Goal: Book appointment/travel/reservation

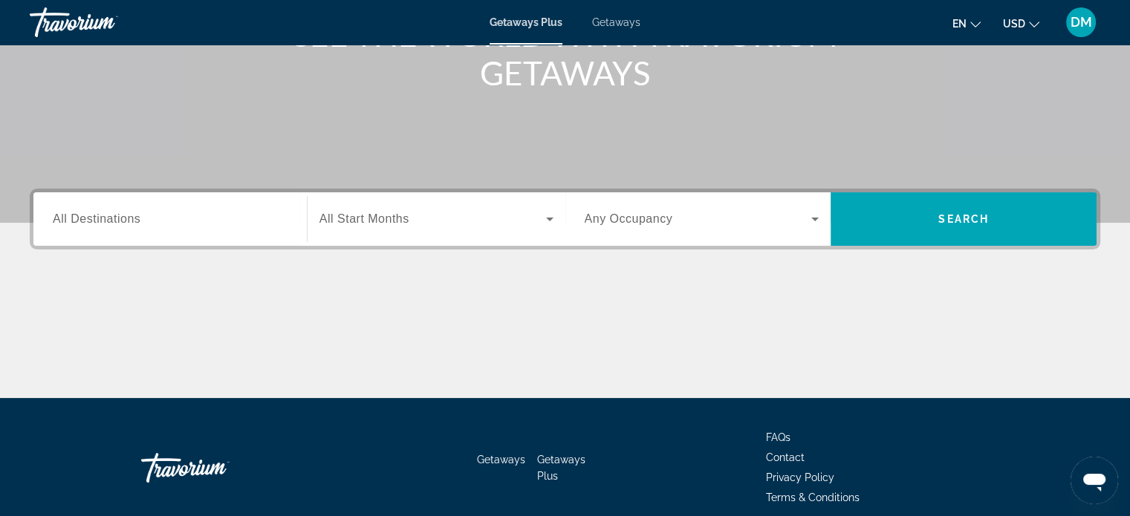
click at [125, 216] on span "All Destinations" at bounding box center [97, 219] width 88 height 13
click at [125, 216] on input "Destination All Destinations" at bounding box center [170, 220] width 235 height 18
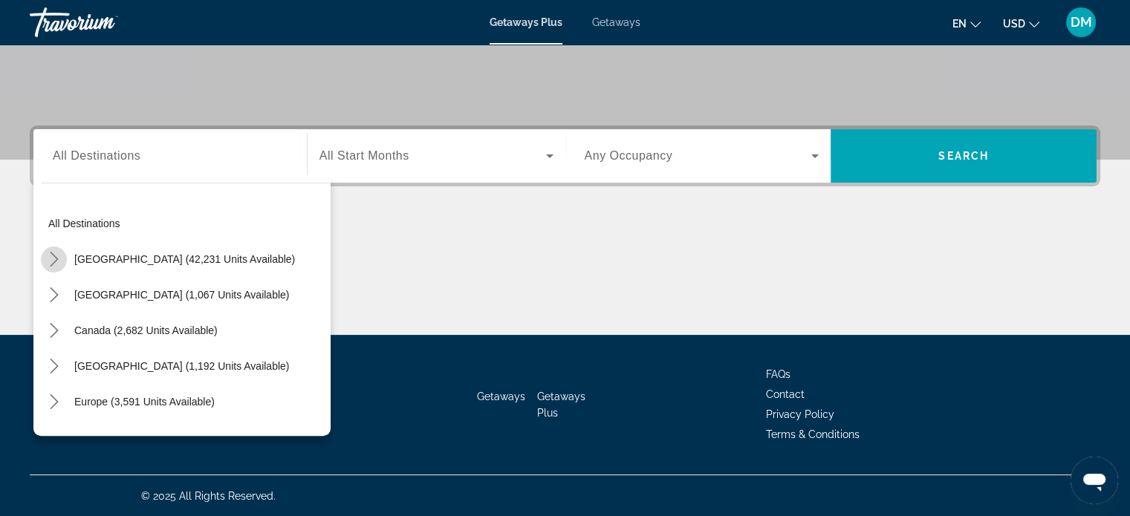
click at [51, 259] on icon "Toggle United States (42,231 units available) submenu" at bounding box center [54, 259] width 15 height 15
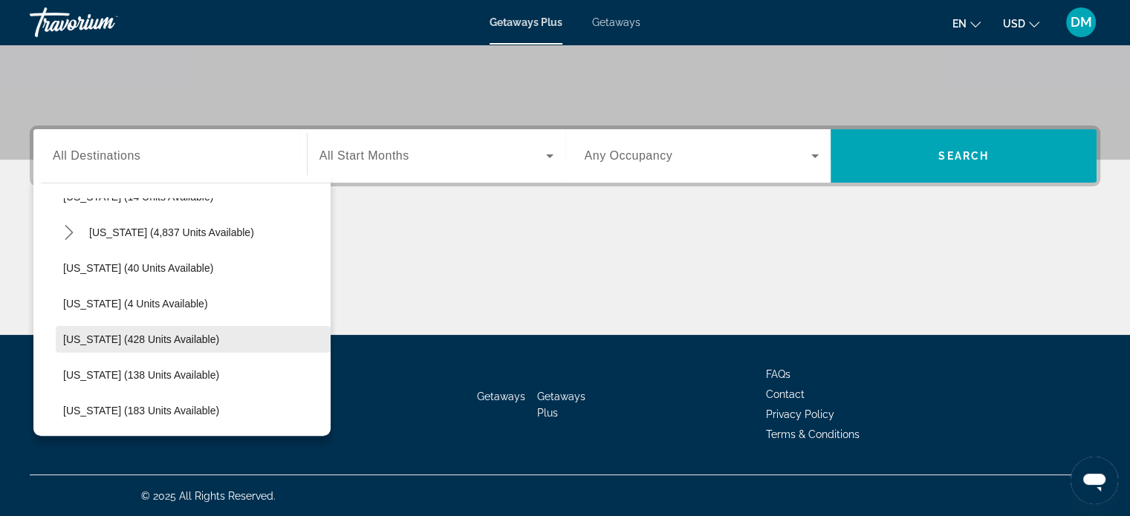
scroll to position [192, 0]
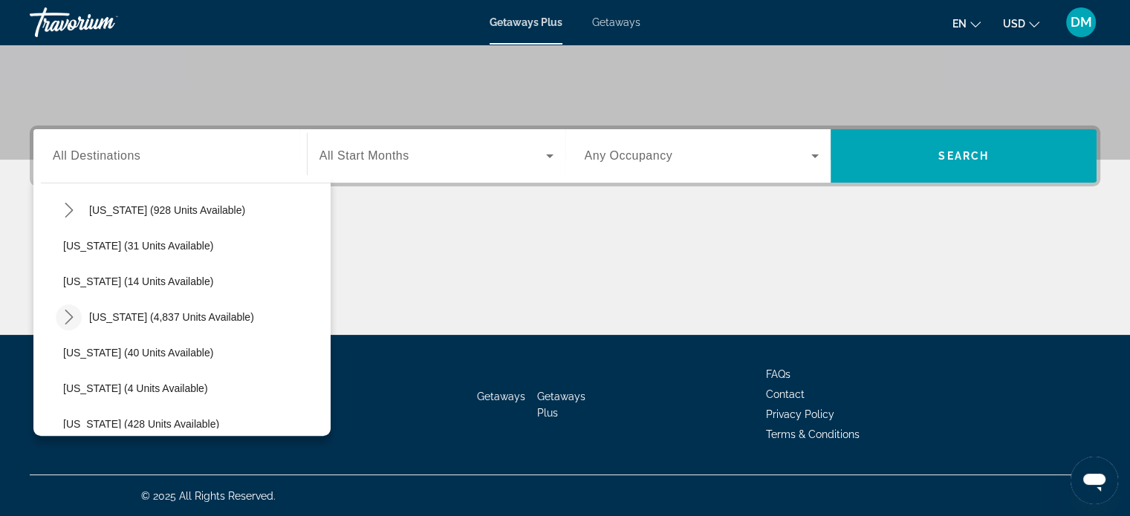
click at [68, 311] on icon "Toggle Florida (4,837 units available) submenu" at bounding box center [69, 317] width 15 height 15
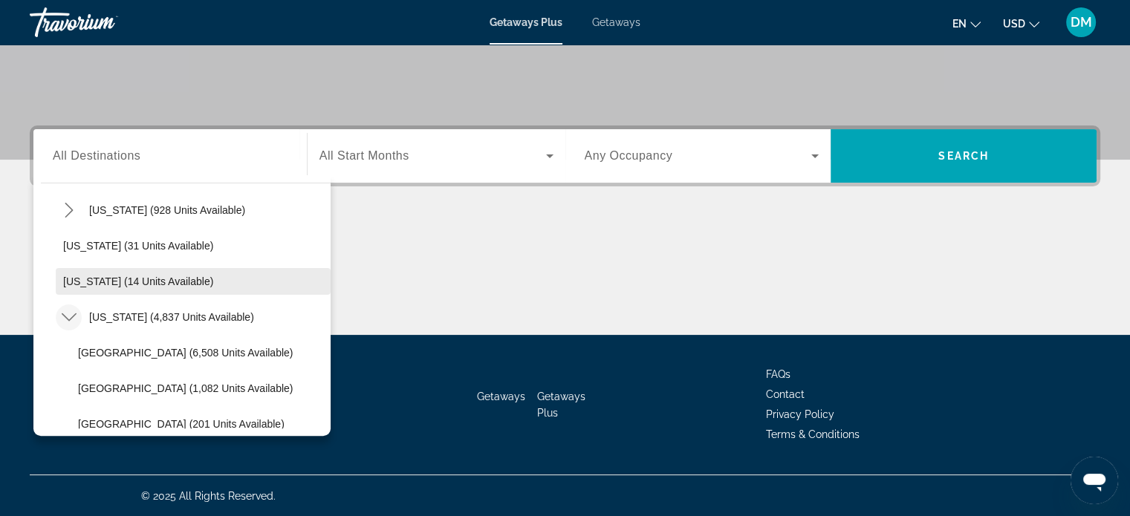
scroll to position [340, 0]
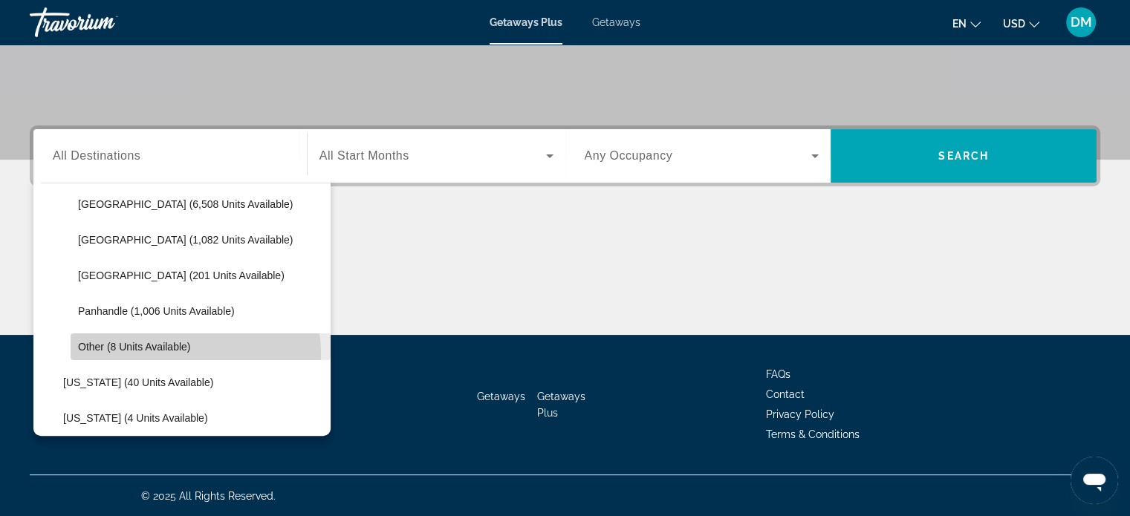
click at [180, 352] on span "Select destination: Other (8 units available)" at bounding box center [201, 347] width 260 height 36
type input "**********"
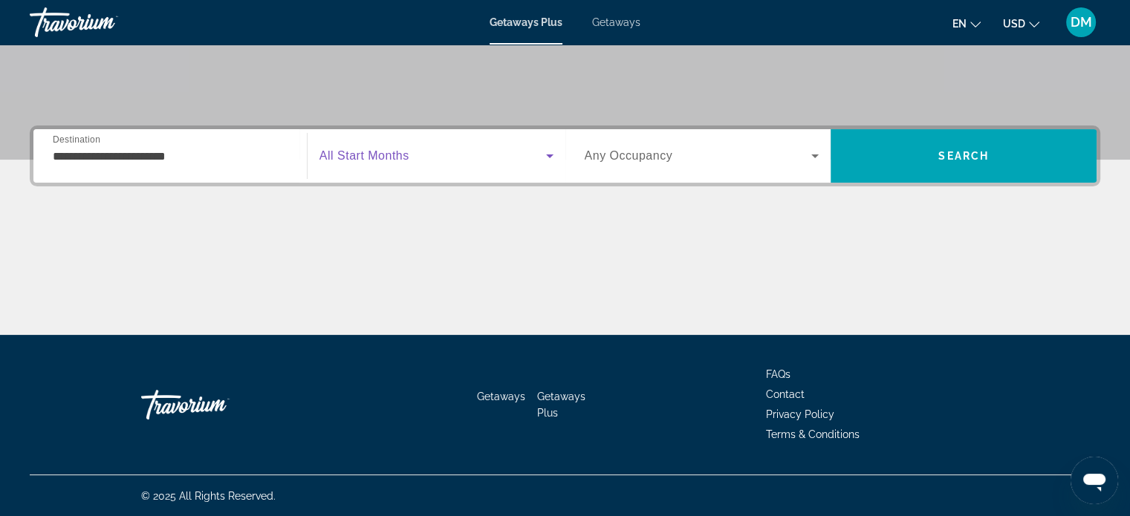
click at [539, 157] on span "Search widget" at bounding box center [433, 156] width 227 height 18
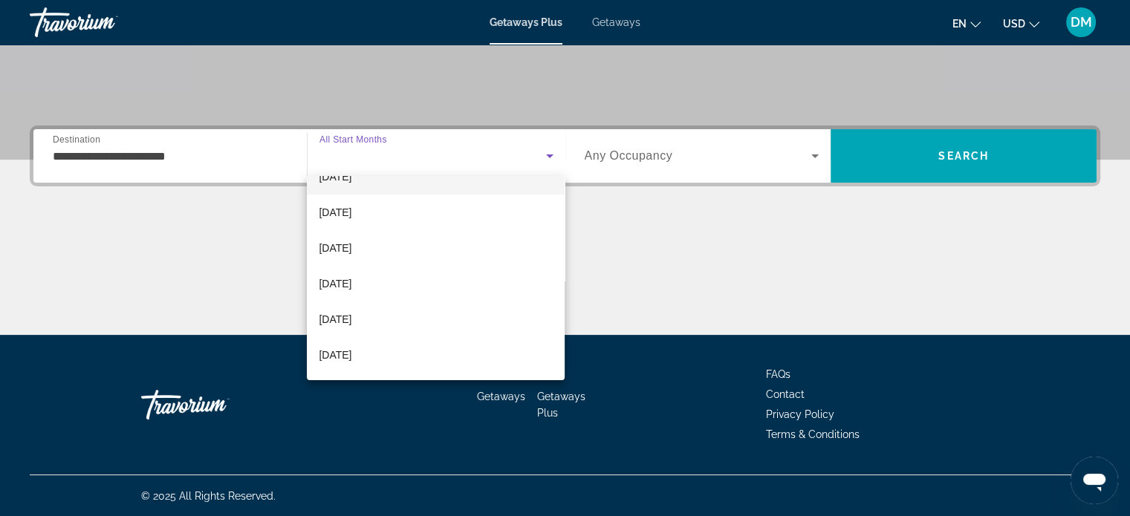
scroll to position [306, 0]
click at [351, 326] on span "[DATE]" at bounding box center [335, 322] width 33 height 18
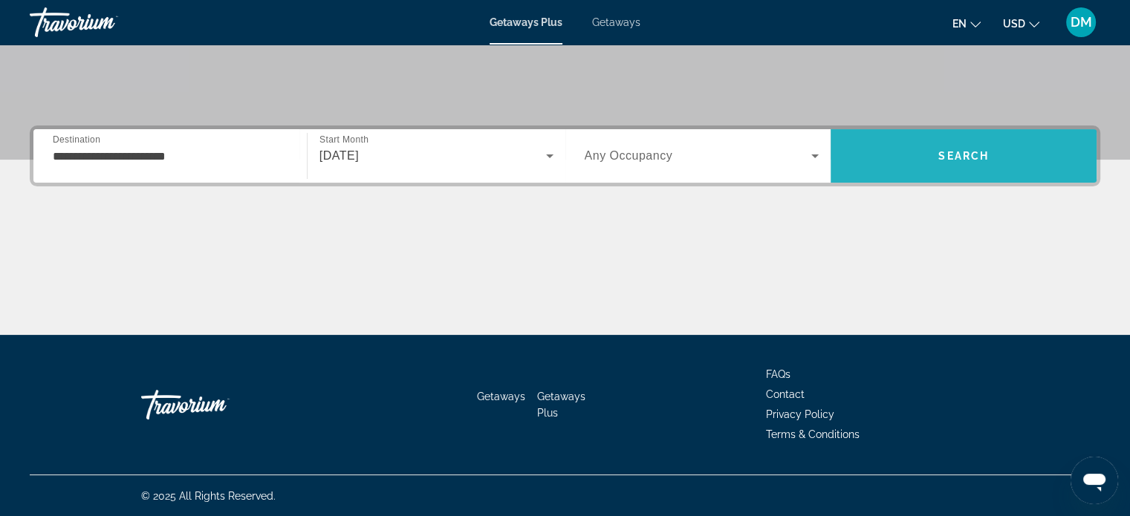
click at [914, 148] on span "Search" at bounding box center [964, 156] width 266 height 36
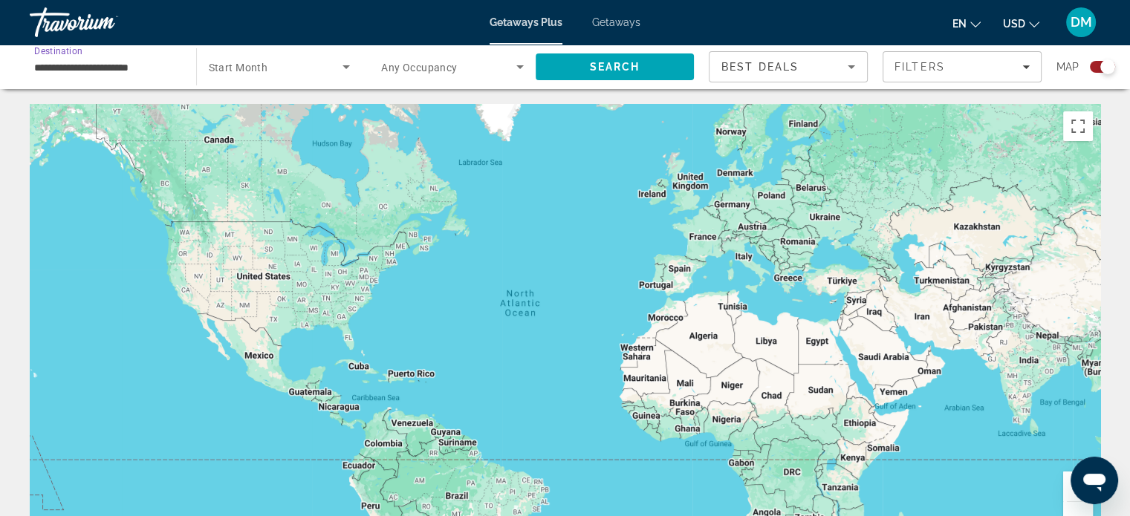
click at [111, 65] on input "**********" at bounding box center [105, 68] width 143 height 18
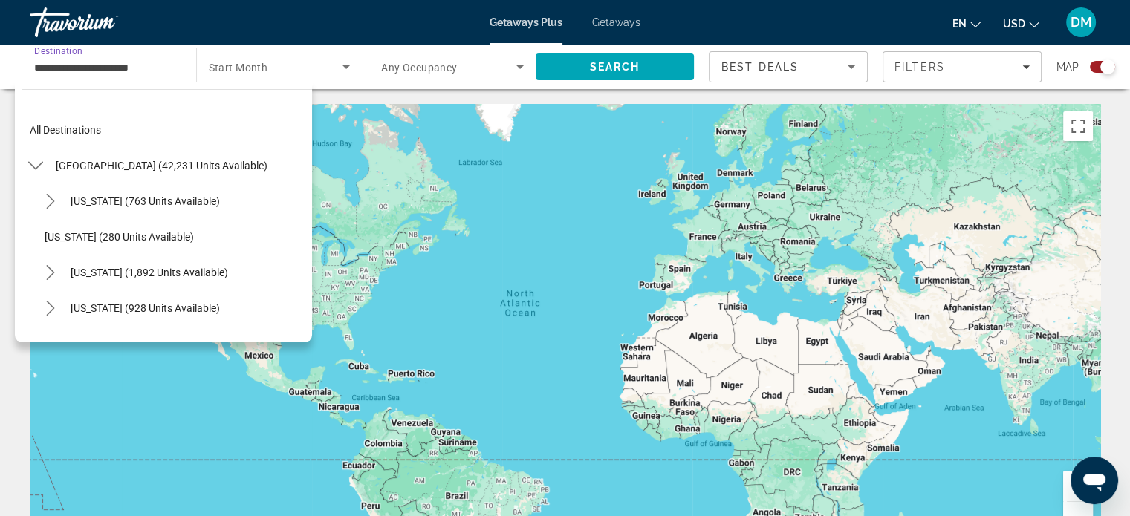
scroll to position [374, 0]
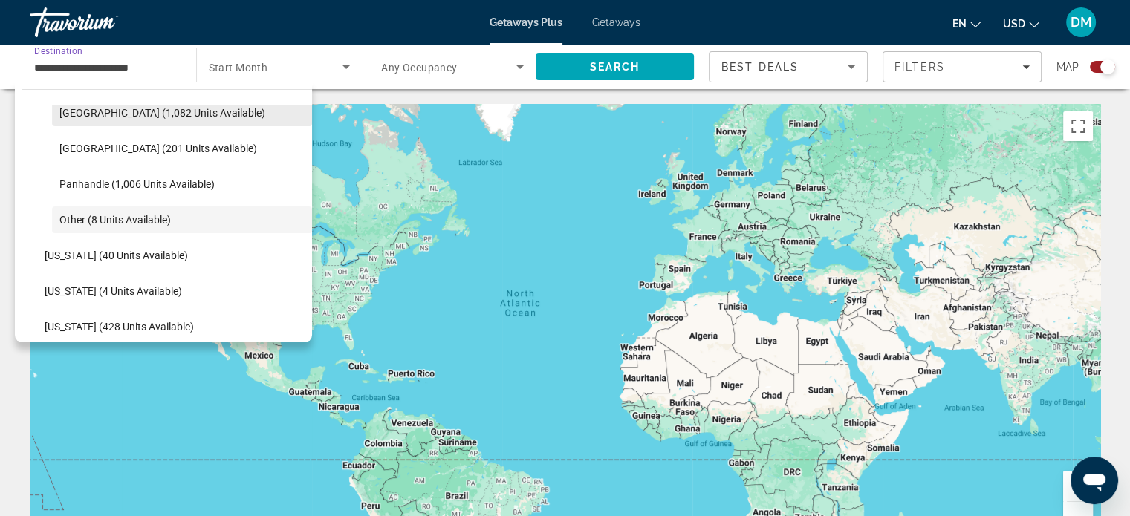
click at [135, 117] on span "[GEOGRAPHIC_DATA] (1,082 units available)" at bounding box center [162, 113] width 206 height 12
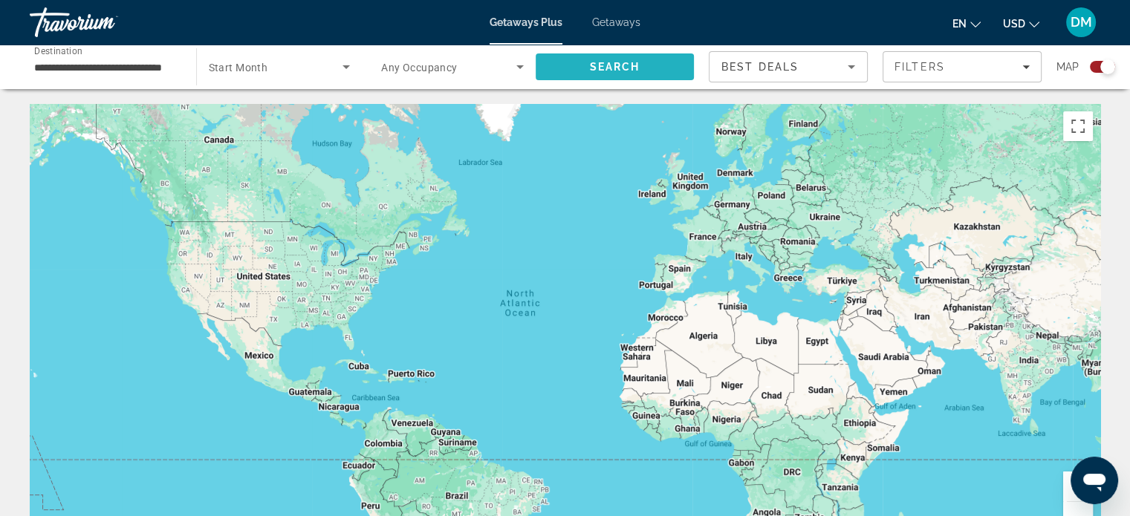
click at [610, 68] on span "Search" at bounding box center [614, 67] width 51 height 12
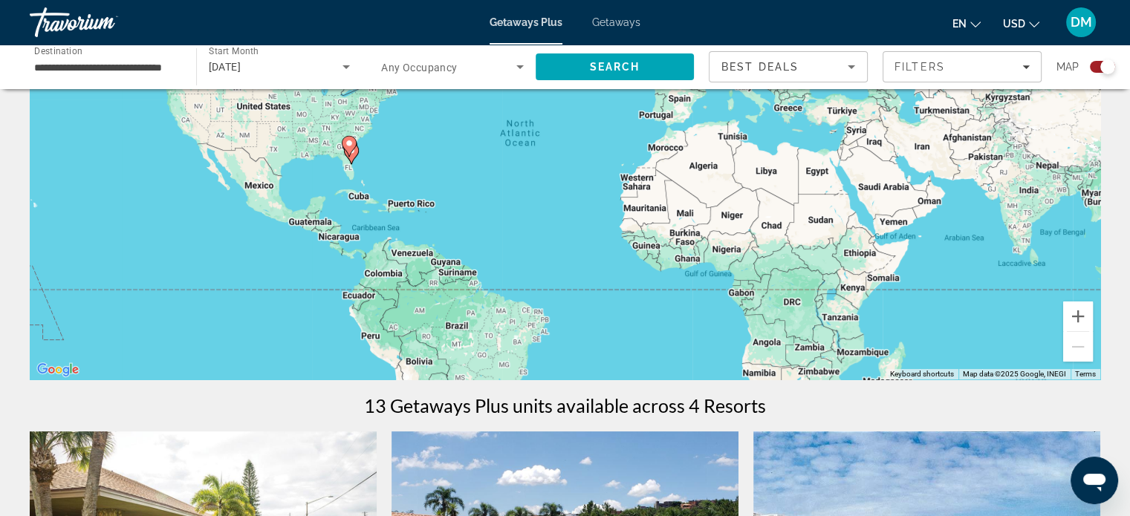
scroll to position [96, 0]
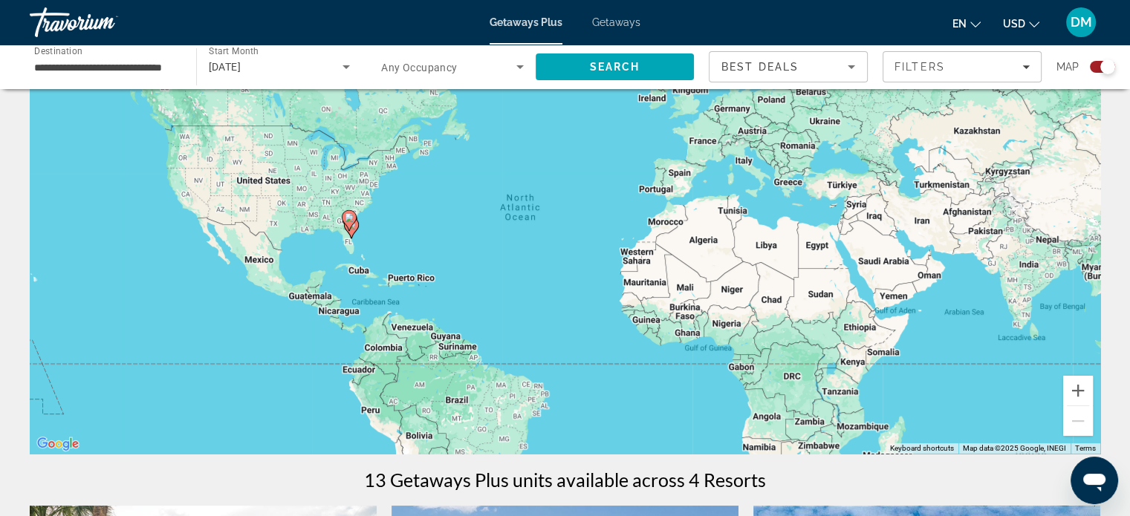
click at [120, 62] on input "**********" at bounding box center [105, 68] width 143 height 18
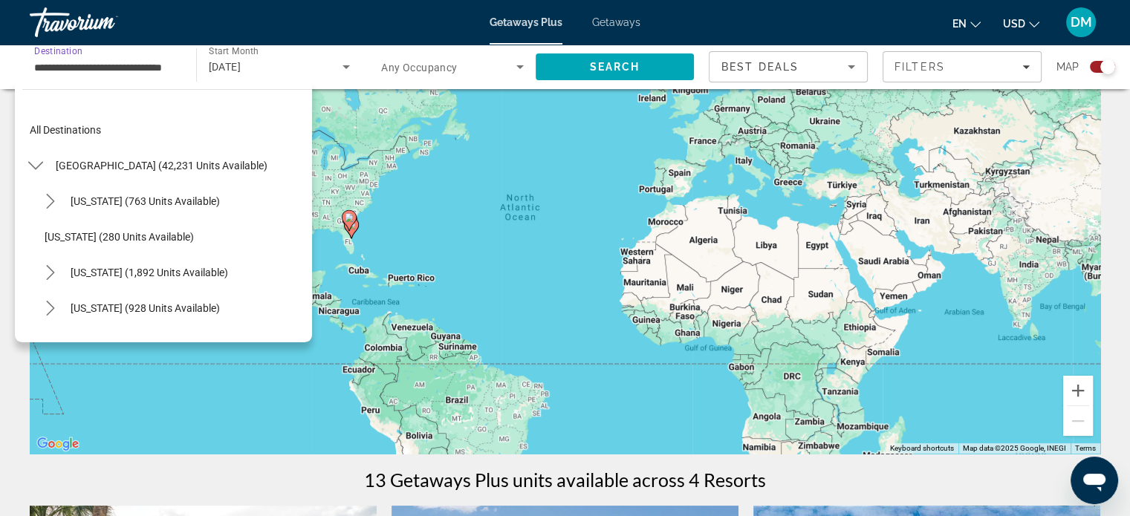
scroll to position [267, 0]
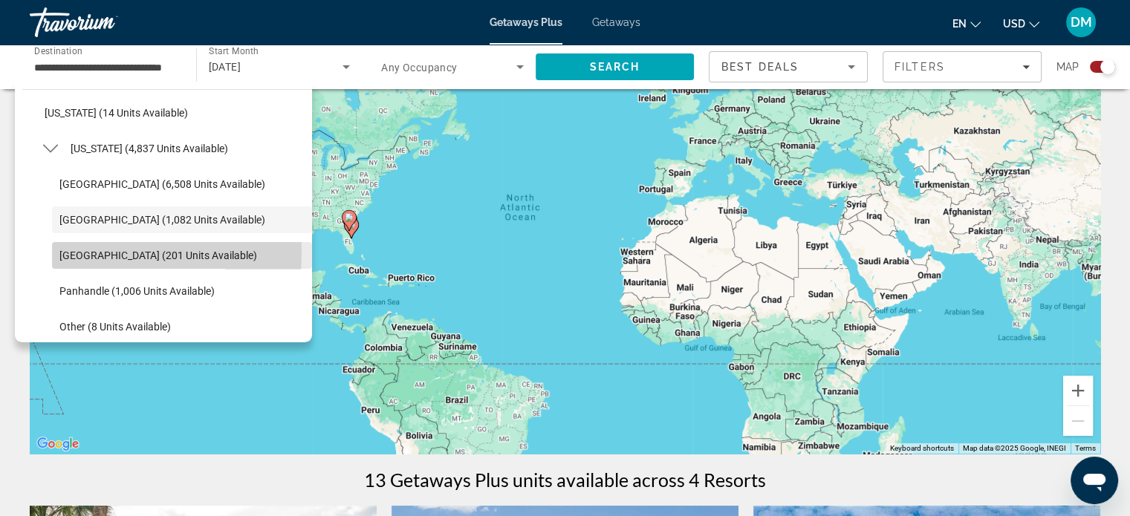
click at [74, 253] on span "[GEOGRAPHIC_DATA] (201 units available)" at bounding box center [158, 256] width 198 height 12
type input "**********"
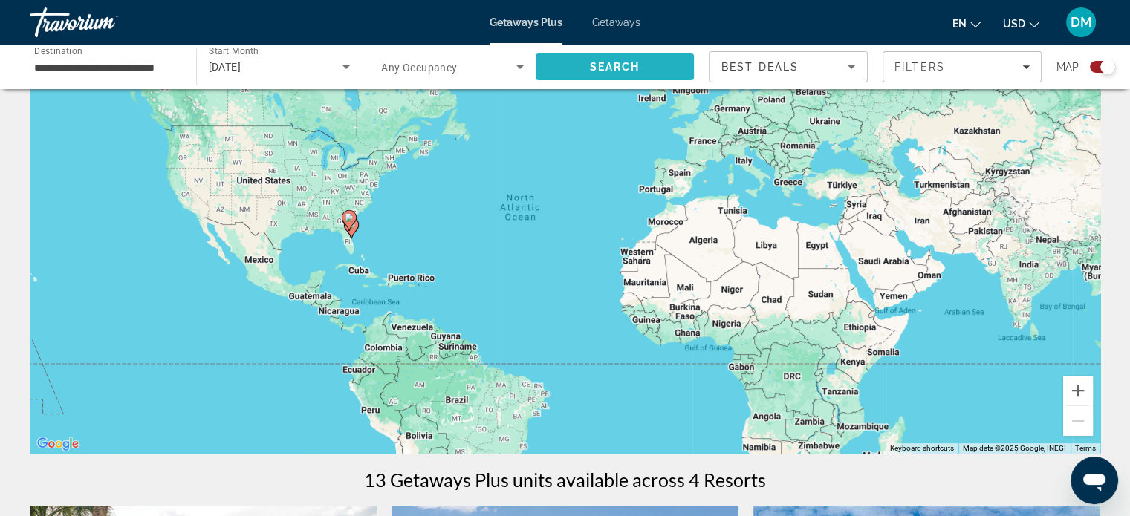
click at [581, 70] on span "Search" at bounding box center [615, 67] width 159 height 36
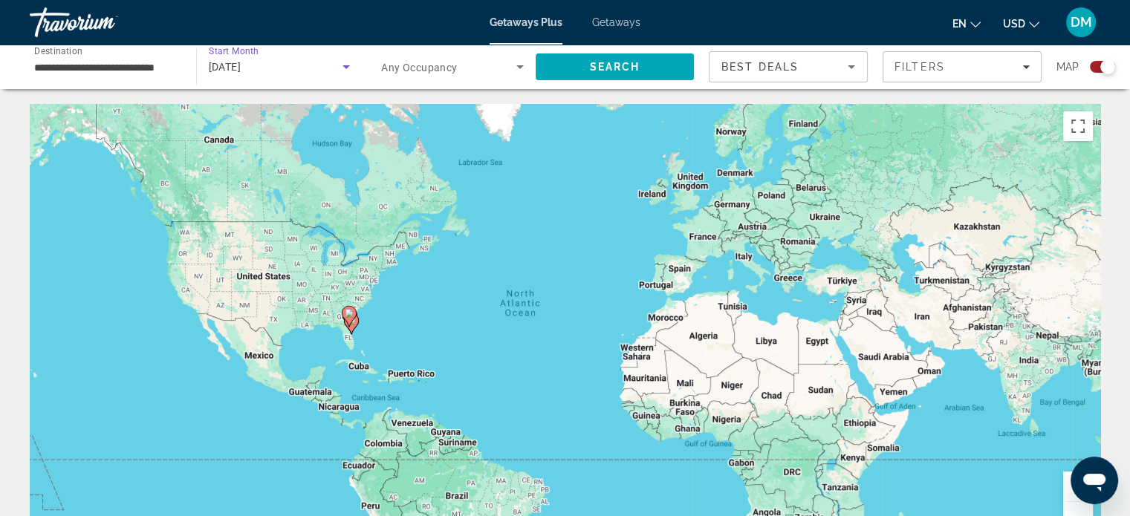
click at [322, 62] on div "[DATE]" at bounding box center [276, 67] width 134 height 18
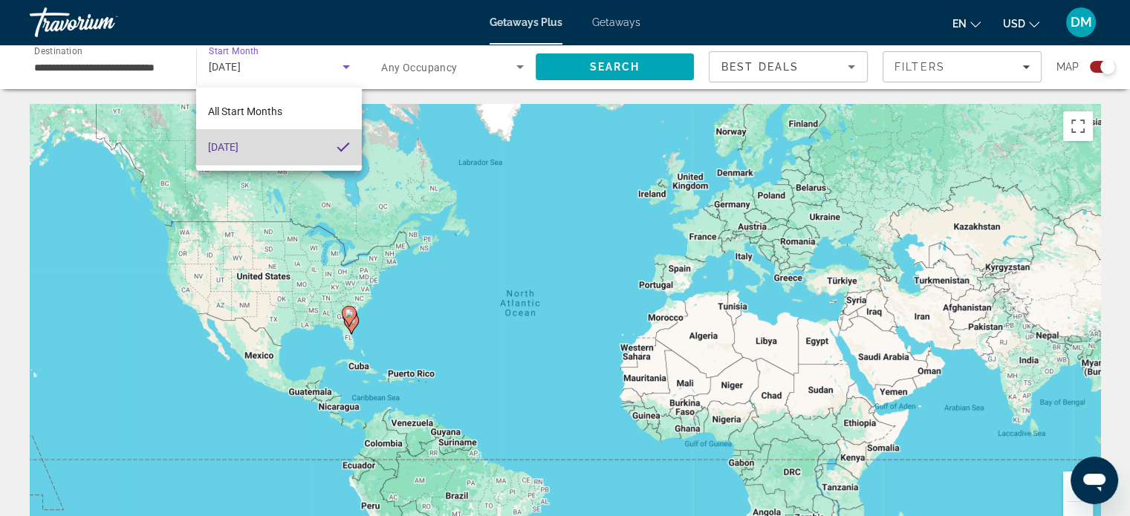
click at [289, 149] on mat-option "[DATE]" at bounding box center [279, 147] width 166 height 36
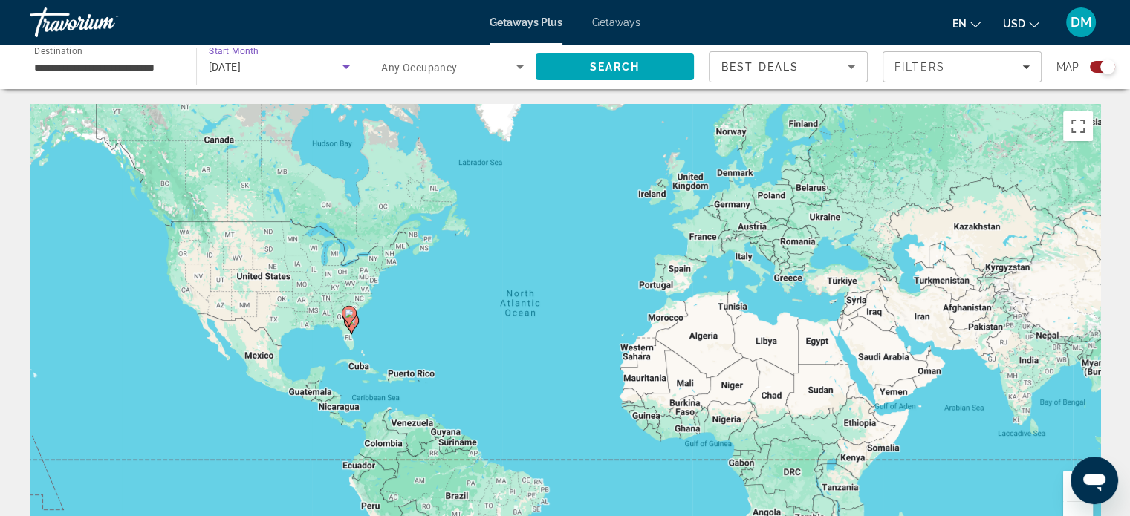
click at [97, 71] on input "**********" at bounding box center [105, 68] width 143 height 18
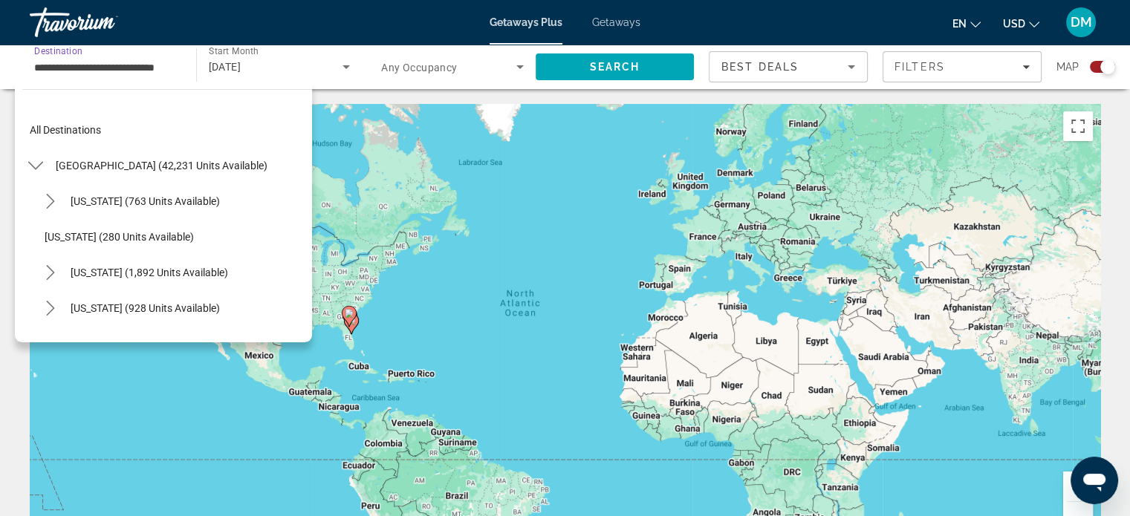
scroll to position [302, 0]
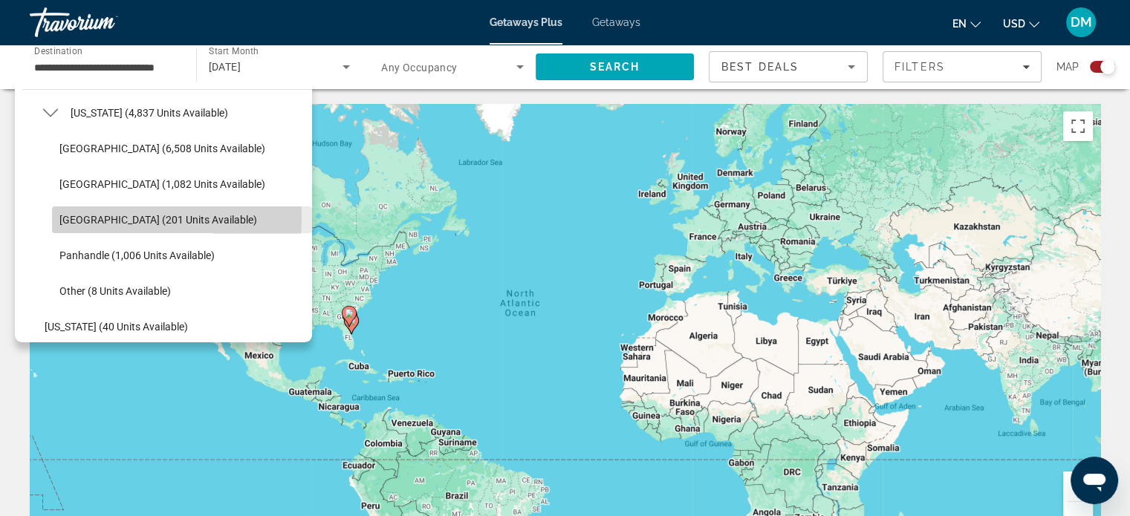
click at [68, 216] on span "[GEOGRAPHIC_DATA] (201 units available)" at bounding box center [158, 220] width 198 height 12
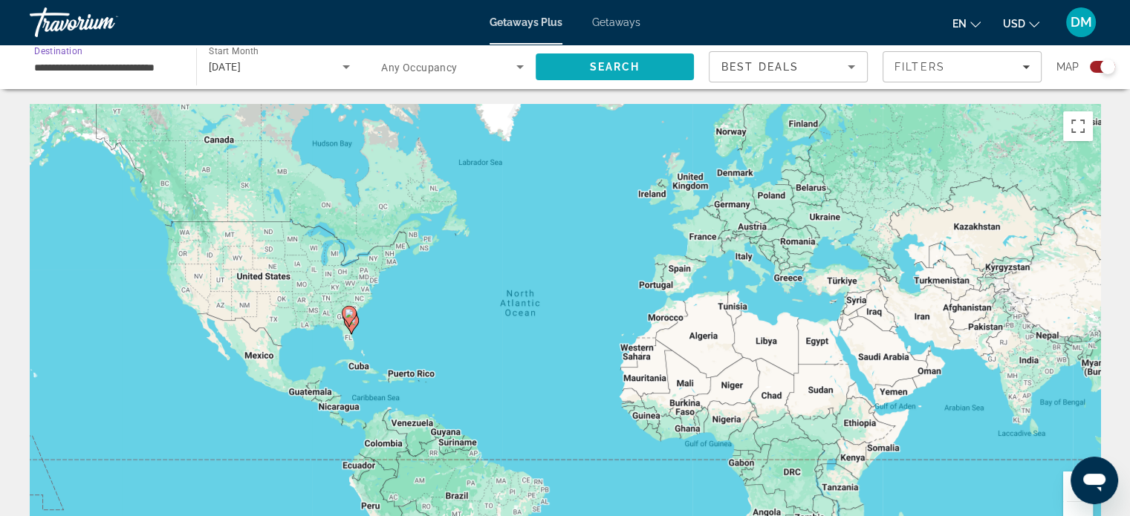
click at [618, 59] on span "Search" at bounding box center [615, 67] width 159 height 36
click at [610, 17] on span "Getaways" at bounding box center [616, 22] width 48 height 12
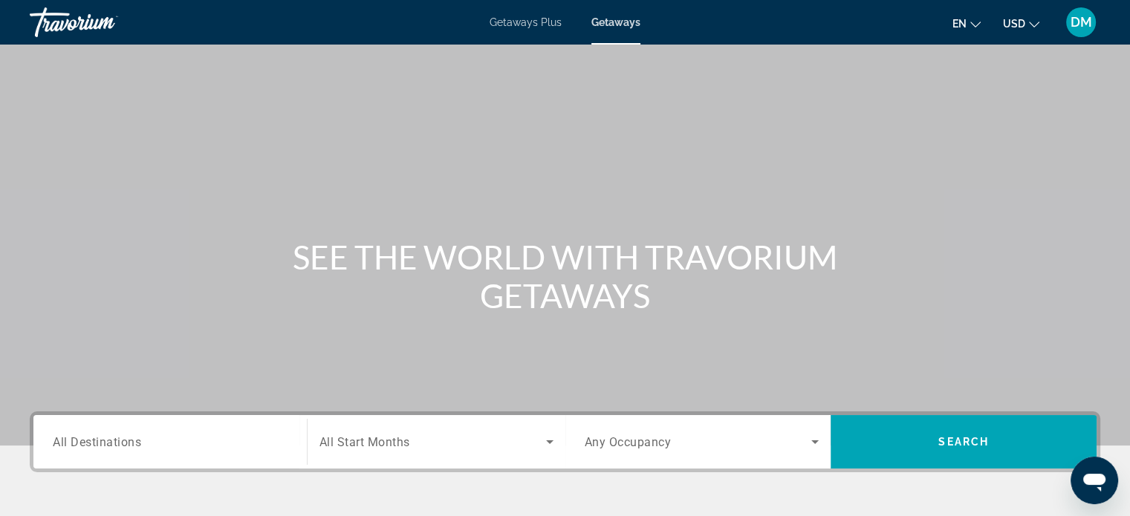
click at [83, 448] on span "All Destinations" at bounding box center [97, 442] width 88 height 14
click at [83, 448] on input "Destination All Destinations" at bounding box center [170, 443] width 235 height 18
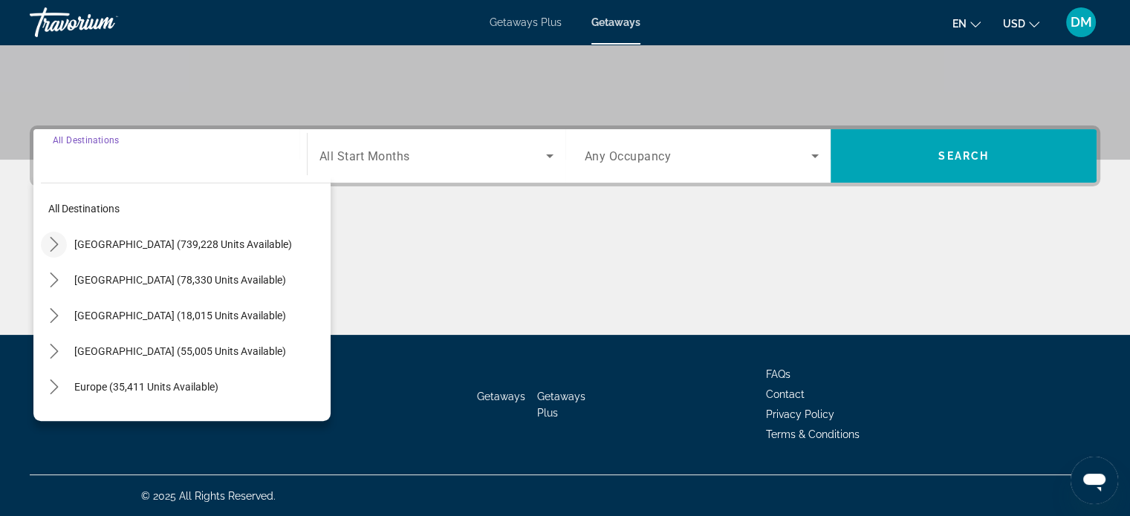
click at [53, 242] on icon "Toggle United States (739,228 units available) submenu" at bounding box center [54, 244] width 15 height 15
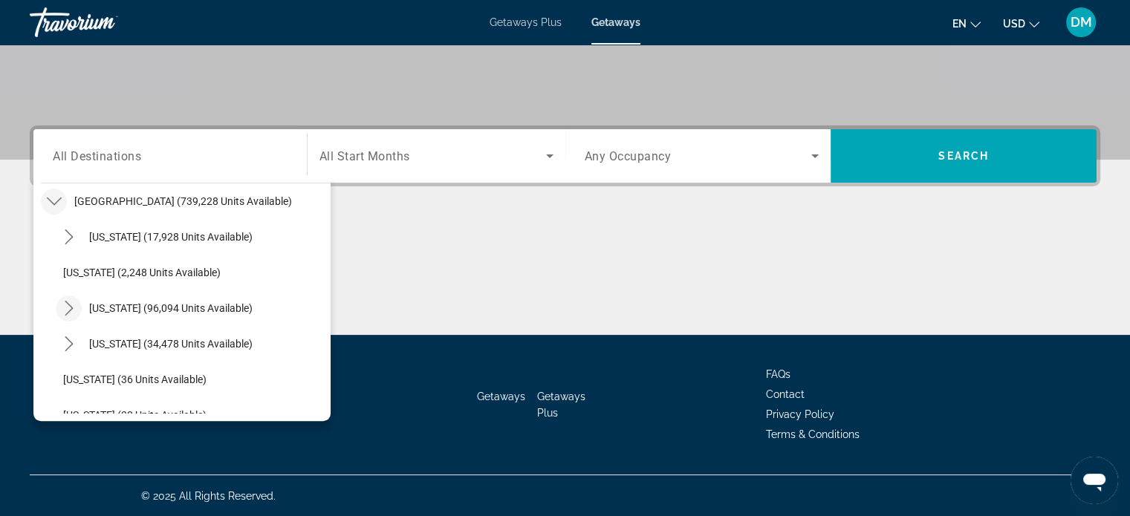
scroll to position [192, 0]
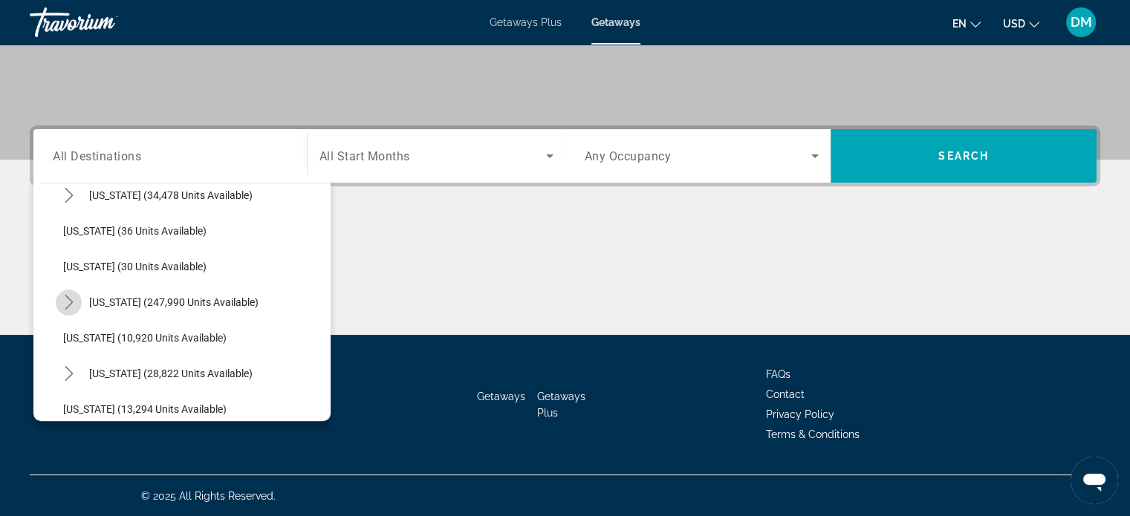
click at [71, 295] on icon "Toggle Florida (247,990 units available) submenu" at bounding box center [69, 302] width 15 height 15
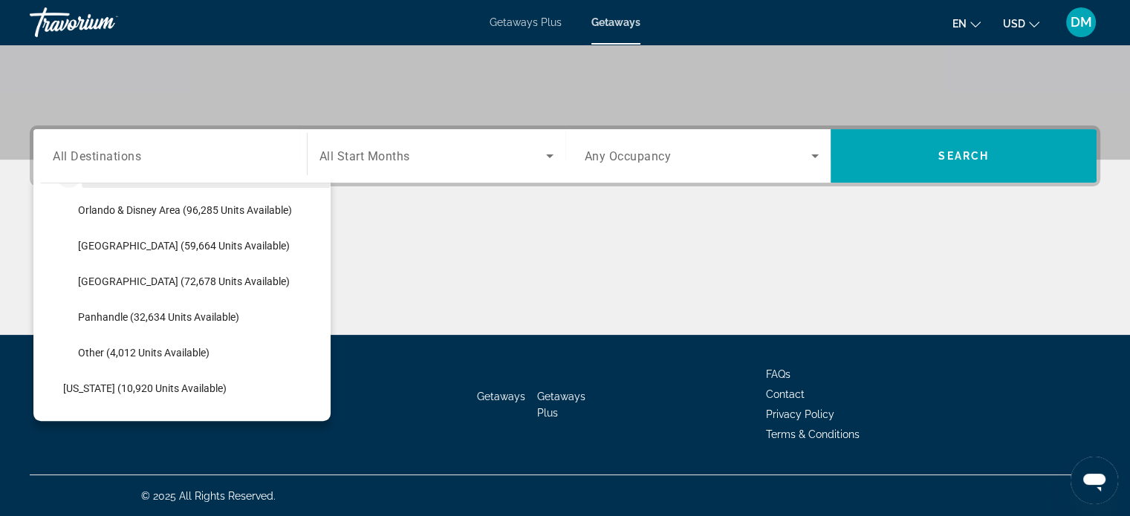
scroll to position [340, 0]
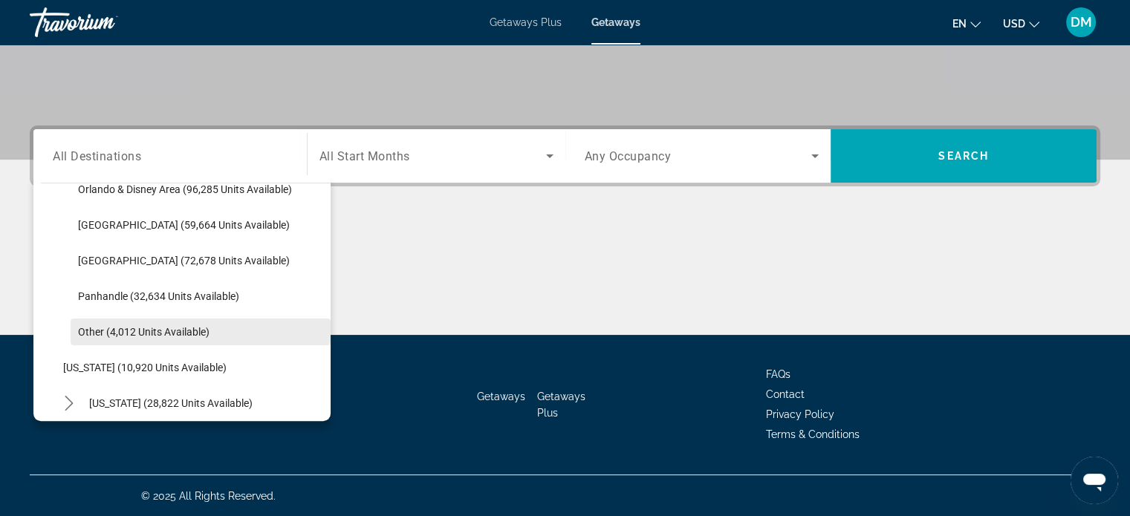
click at [133, 330] on span "Other (4,012 units available)" at bounding box center [144, 332] width 132 height 12
type input "**********"
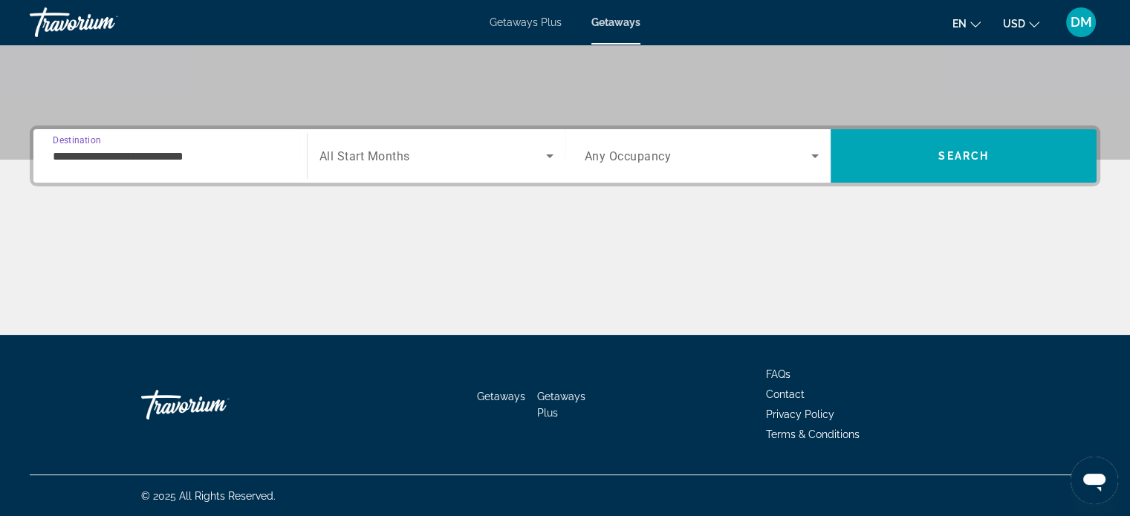
click at [514, 160] on span "Search widget" at bounding box center [433, 156] width 227 height 18
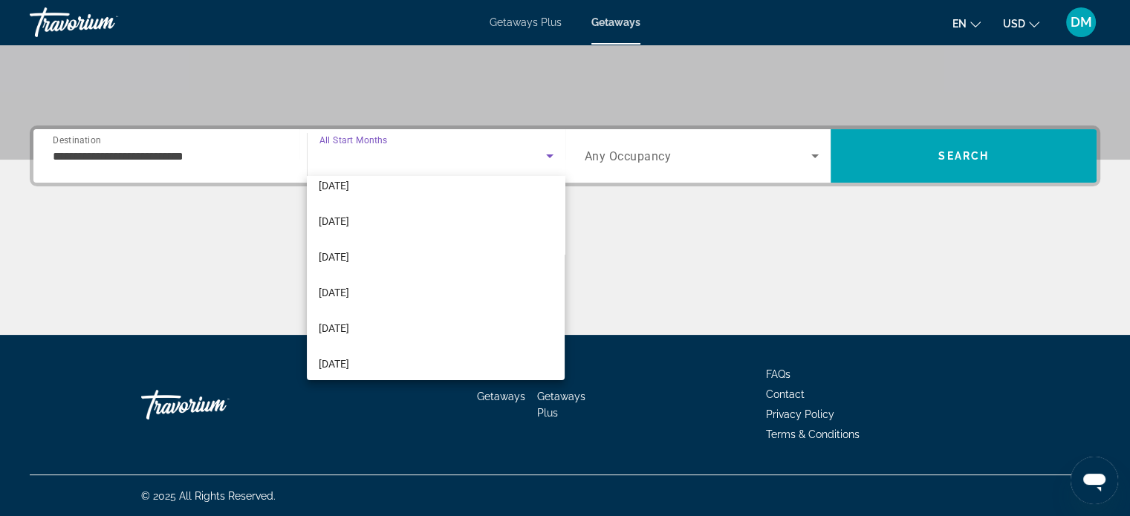
scroll to position [306, 0]
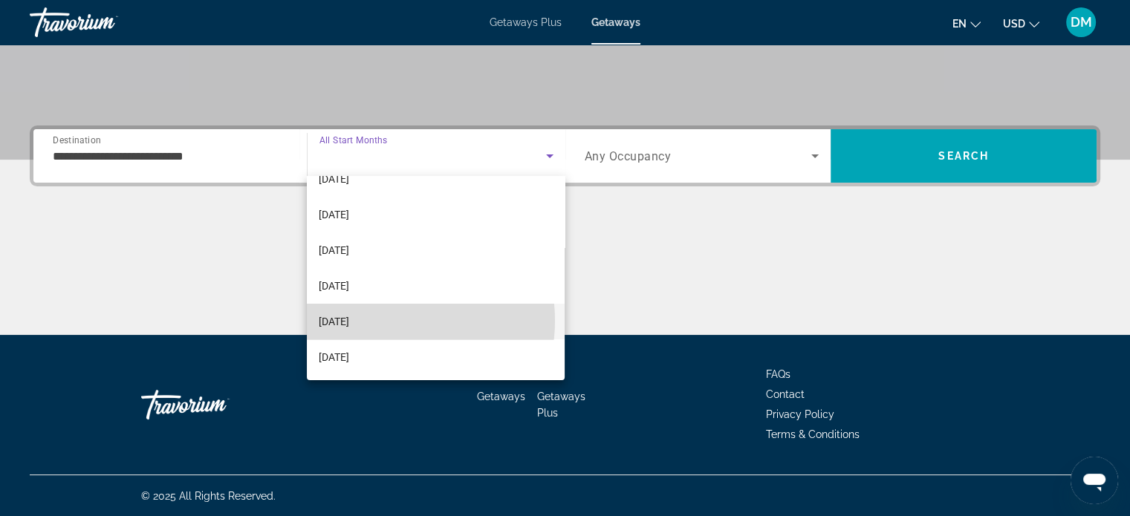
click at [349, 320] on span "[DATE]" at bounding box center [334, 322] width 30 height 18
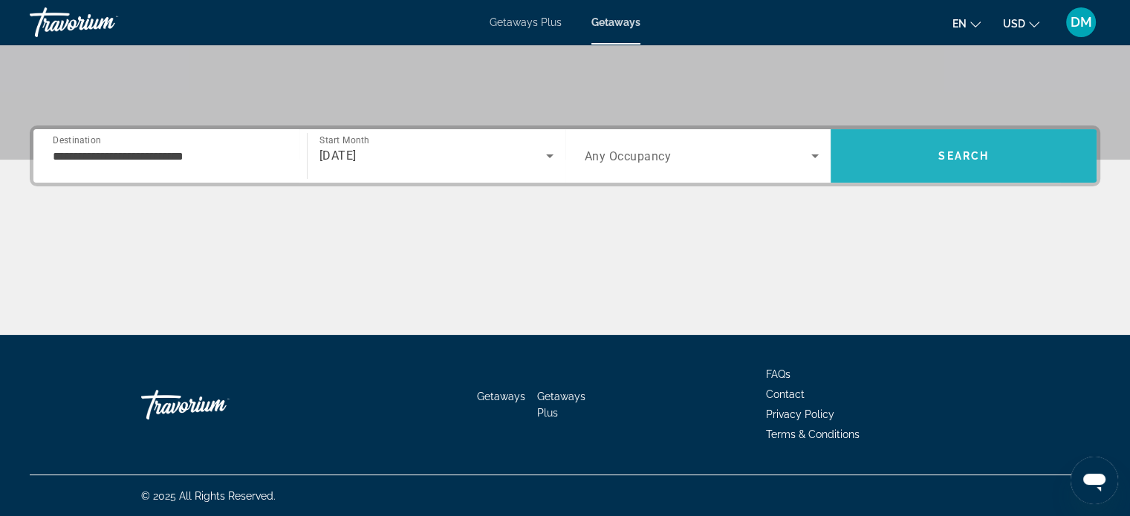
click at [891, 152] on span "Search" at bounding box center [964, 156] width 266 height 36
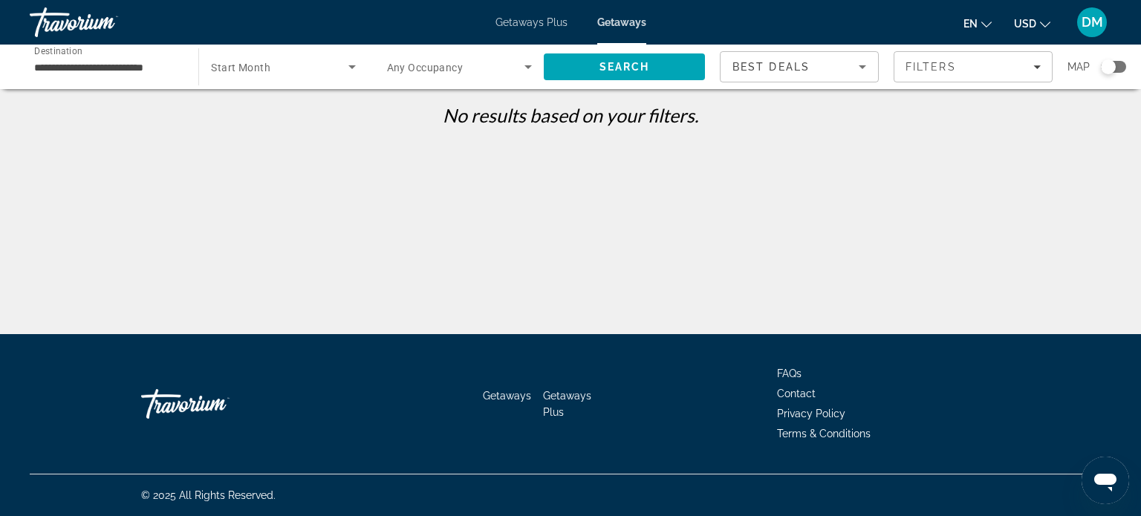
click at [140, 68] on input "**********" at bounding box center [106, 68] width 145 height 18
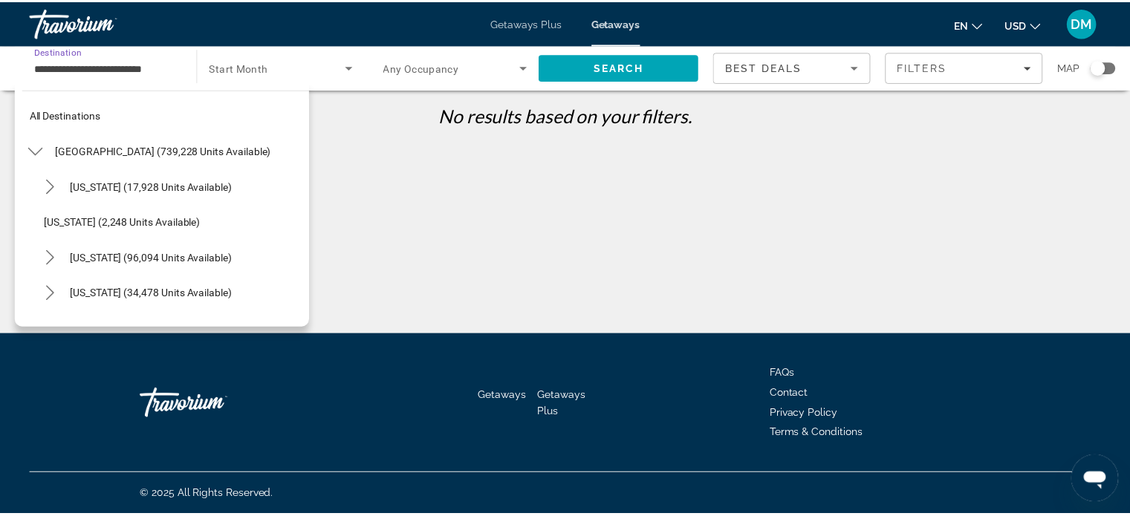
scroll to position [374, 0]
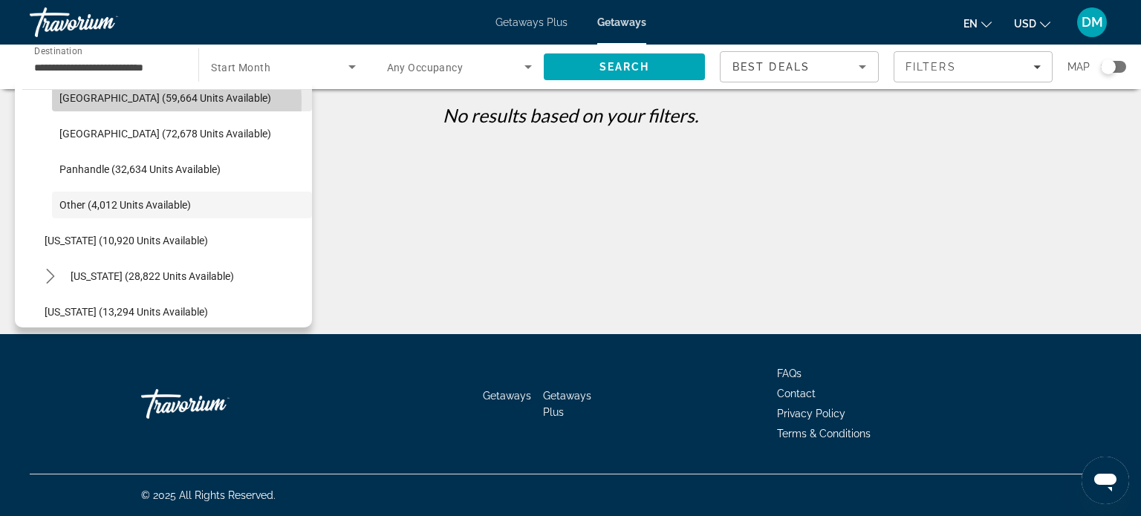
click at [104, 101] on span "[GEOGRAPHIC_DATA] (59,664 units available)" at bounding box center [165, 98] width 212 height 12
type input "**********"
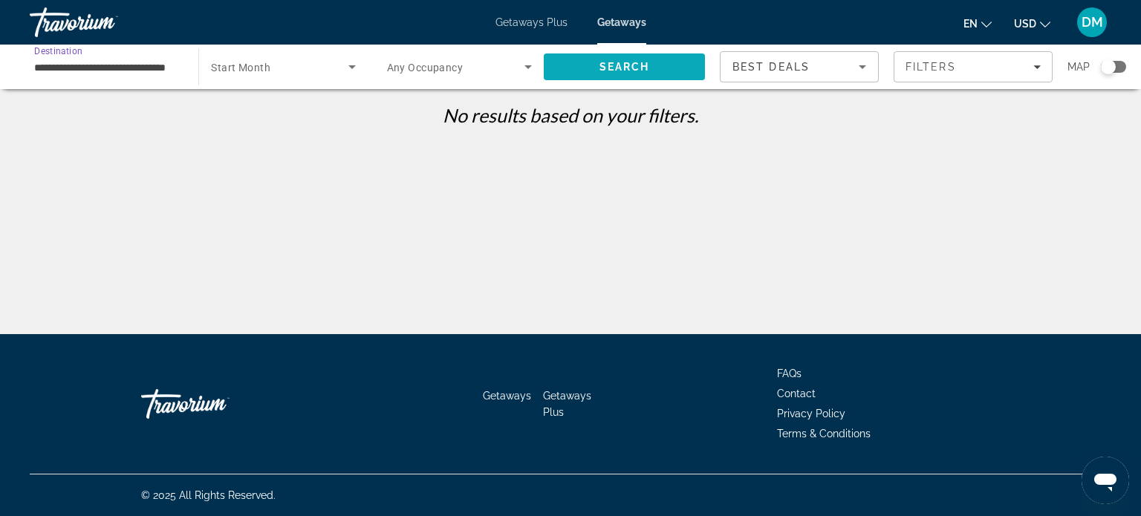
click at [591, 63] on span "Search" at bounding box center [624, 67] width 161 height 36
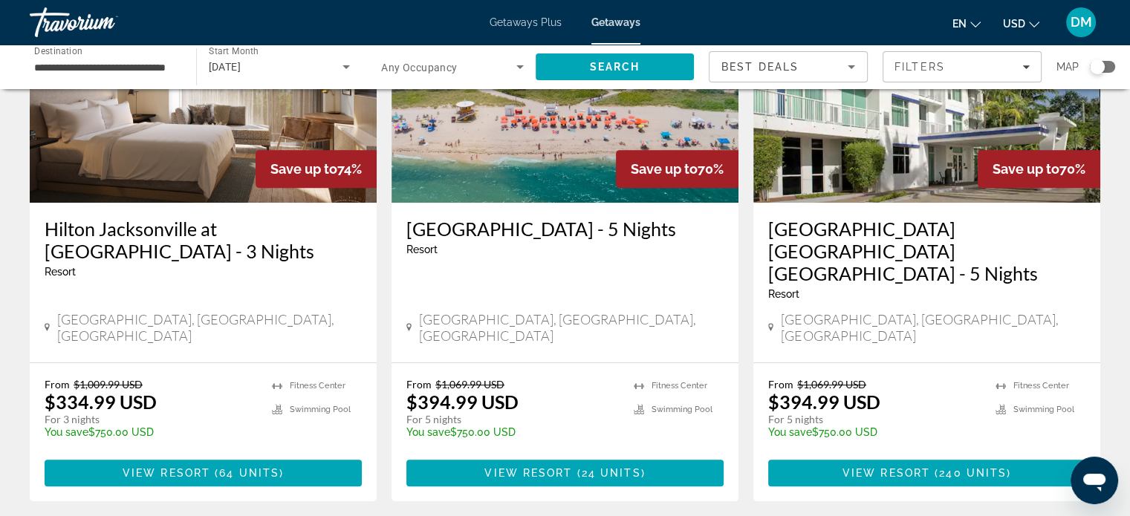
scroll to position [817, 0]
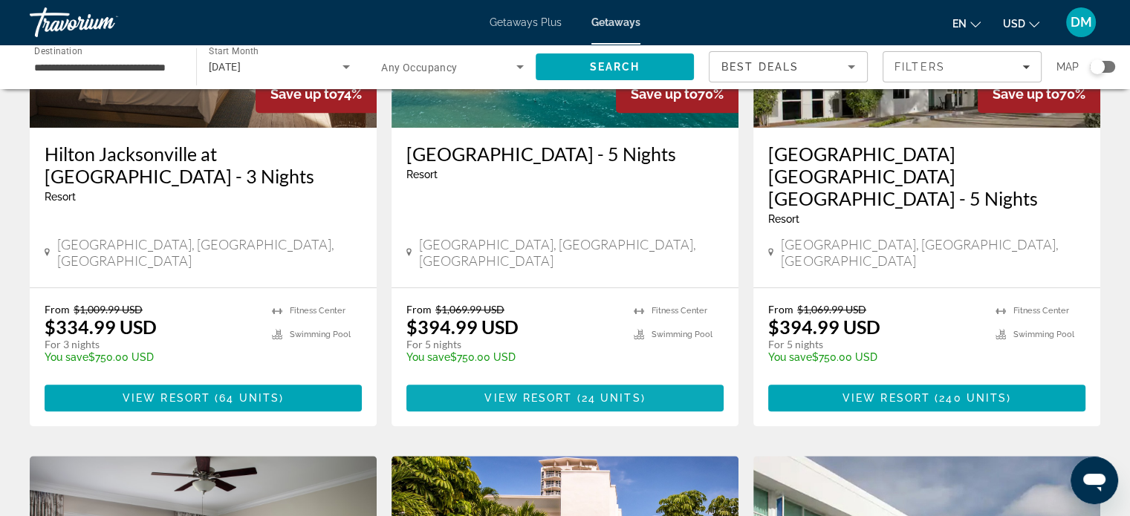
click at [505, 380] on span "Main content" at bounding box center [564, 398] width 317 height 36
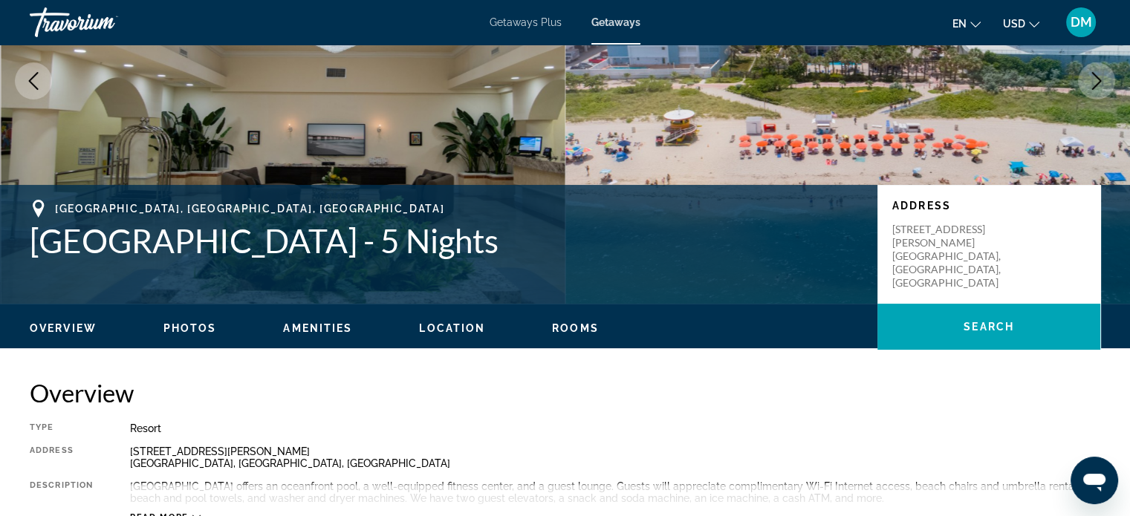
scroll to position [129, 0]
